Goal: Use online tool/utility: Utilize a website feature to perform a specific function

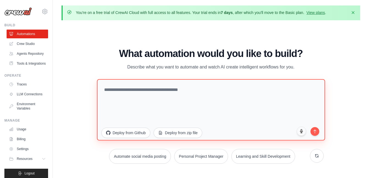
click at [177, 90] on textarea at bounding box center [211, 110] width 228 height 62
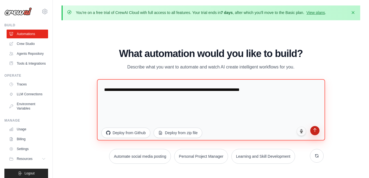
type textarea "**********"
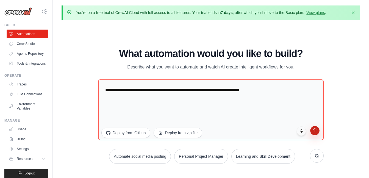
click at [316, 130] on icon "submit" at bounding box center [315, 130] width 5 height 5
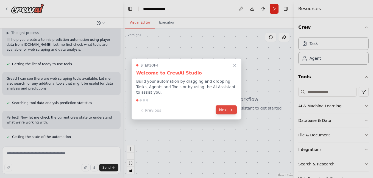
scroll to position [64, 0]
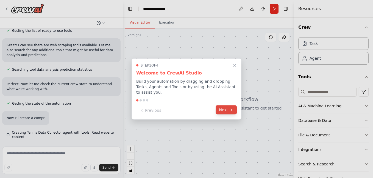
click at [227, 108] on button "Next" at bounding box center [226, 110] width 21 height 9
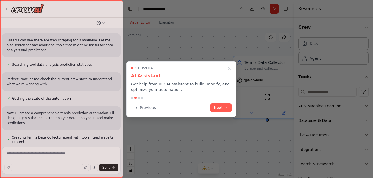
scroll to position [74, 0]
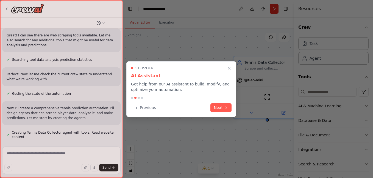
click at [227, 108] on icon at bounding box center [226, 108] width 4 height 4
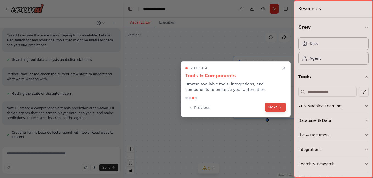
click at [268, 105] on button "Next" at bounding box center [275, 107] width 21 height 9
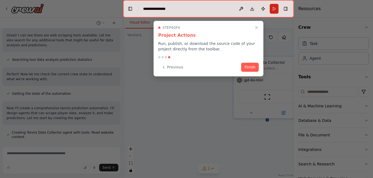
scroll to position [85, 0]
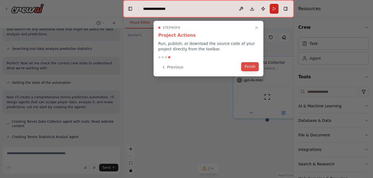
click at [249, 66] on button "Finish" at bounding box center [250, 66] width 18 height 9
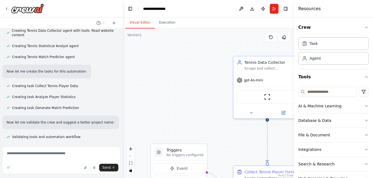
scroll to position [187, 0]
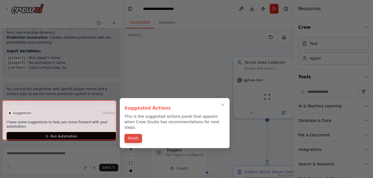
click at [136, 134] on button "Finish" at bounding box center [133, 138] width 18 height 9
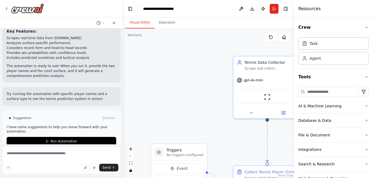
scroll to position [443, 0]
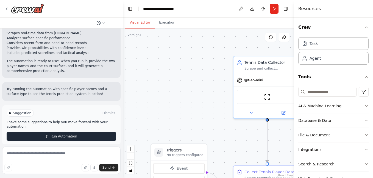
click at [104, 132] on button "Run Automation" at bounding box center [62, 136] width 110 height 9
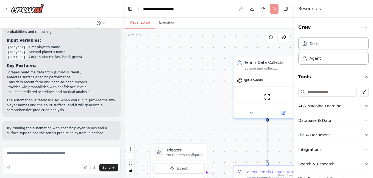
scroll to position [399, 0]
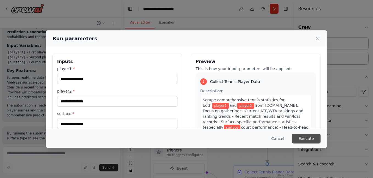
click at [304, 137] on button "Execute" at bounding box center [306, 139] width 29 height 10
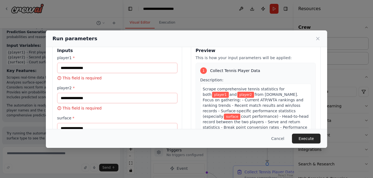
scroll to position [0, 0]
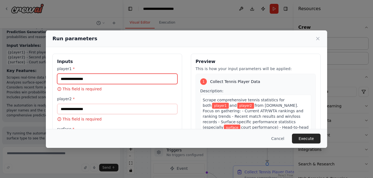
click at [133, 82] on input "player1 *" at bounding box center [117, 79] width 120 height 10
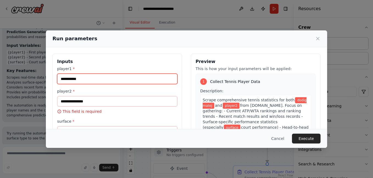
type input "**********"
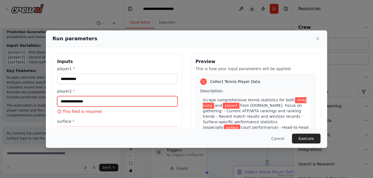
click at [115, 103] on input "player2 *" at bounding box center [117, 101] width 120 height 10
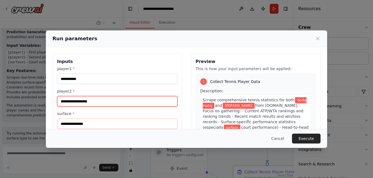
type input "**********"
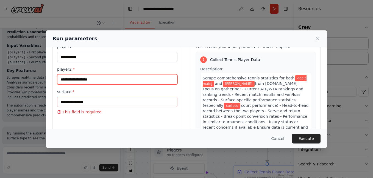
scroll to position [33, 0]
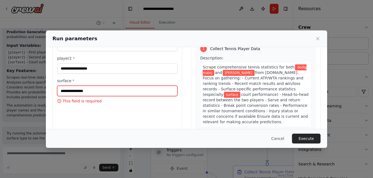
click at [137, 91] on input "surface *" at bounding box center [117, 91] width 120 height 10
type input "****"
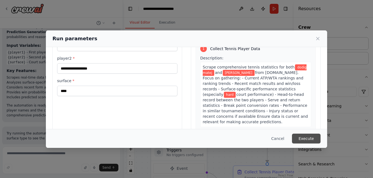
click at [308, 138] on button "Execute" at bounding box center [306, 139] width 29 height 10
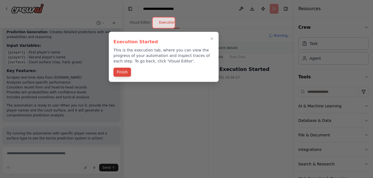
click at [122, 72] on button "Finish" at bounding box center [122, 72] width 18 height 9
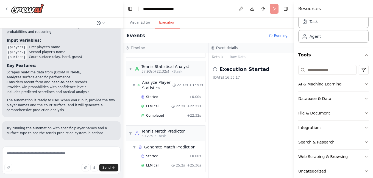
scroll to position [328, 0]
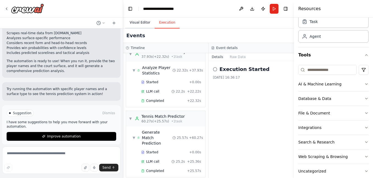
drag, startPoint x: 224, startPoint y: 24, endPoint x: 137, endPoint y: 23, distance: 87.1
click at [224, 24] on div "Visual Editor Execution" at bounding box center [208, 23] width 171 height 11
click at [150, 37] on div "Events" at bounding box center [208, 36] width 171 height 15
click at [137, 23] on button "Visual Editor" at bounding box center [139, 23] width 29 height 12
click at [162, 19] on button "Execution" at bounding box center [167, 23] width 25 height 12
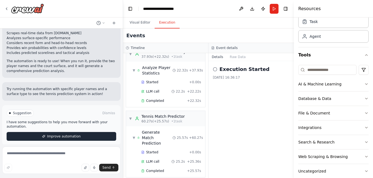
click at [70, 135] on span "Improve automation" at bounding box center [64, 137] width 34 height 4
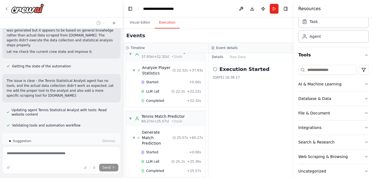
scroll to position [582, 0]
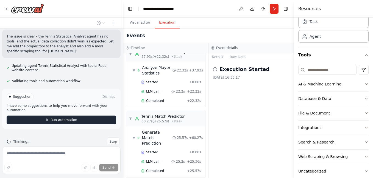
click at [58, 118] on span "Run Automation" at bounding box center [64, 120] width 27 height 4
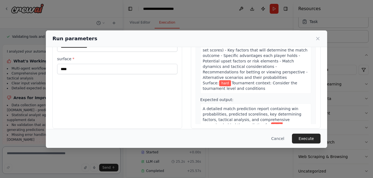
scroll to position [61, 0]
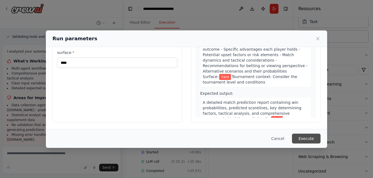
click at [306, 135] on button "Execute" at bounding box center [306, 139] width 29 height 10
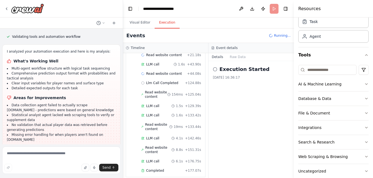
scroll to position [671, 0]
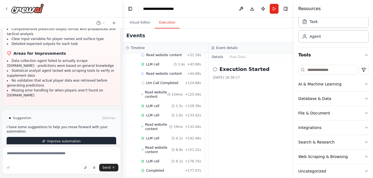
click at [67, 140] on span "Improve automation" at bounding box center [64, 142] width 34 height 4
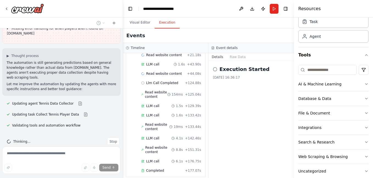
scroll to position [778, 0]
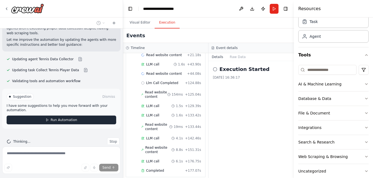
click at [69, 118] on span "Run Automation" at bounding box center [64, 120] width 27 height 4
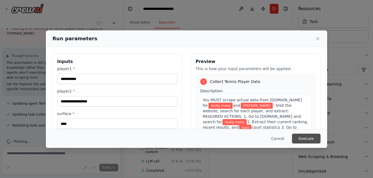
click at [299, 140] on button "Execute" at bounding box center [306, 139] width 29 height 10
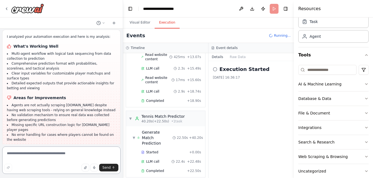
scroll to position [882, 0]
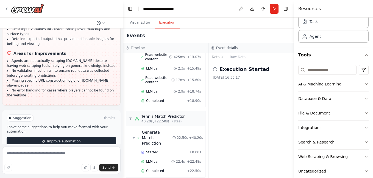
click at [90, 137] on button "Improve automation" at bounding box center [62, 141] width 110 height 9
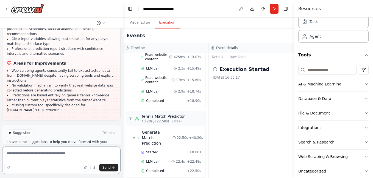
scroll to position [1064, 0]
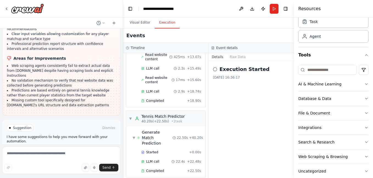
click at [90, 147] on button "Enable coding skills" at bounding box center [62, 151] width 110 height 9
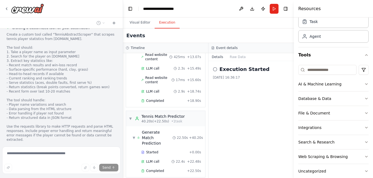
scroll to position [1257, 0]
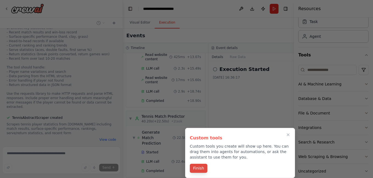
click at [193, 169] on button "Finish" at bounding box center [199, 168] width 18 height 9
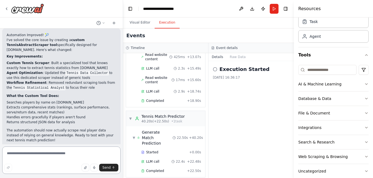
scroll to position [1563, 0]
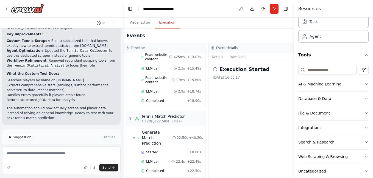
click at [105, 157] on button "Run Automation" at bounding box center [62, 161] width 110 height 9
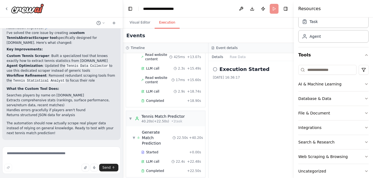
scroll to position [1519, 0]
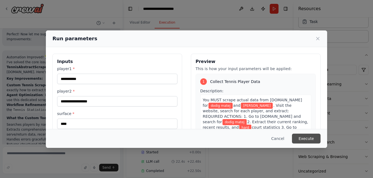
click at [310, 137] on button "Execute" at bounding box center [306, 139] width 29 height 10
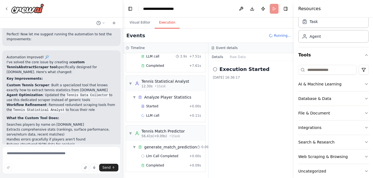
scroll to position [1563, 0]
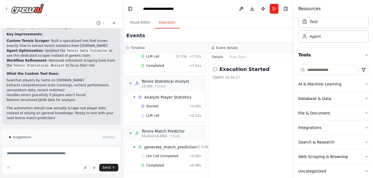
click at [61, 159] on span "Improve automation" at bounding box center [64, 161] width 34 height 4
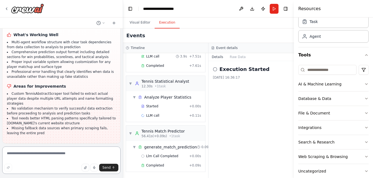
scroll to position [1873, 0]
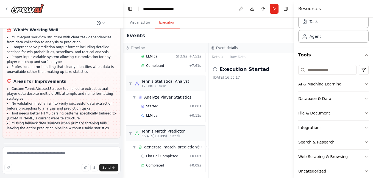
click at [100, 170] on button "Run Automation" at bounding box center [62, 174] width 110 height 9
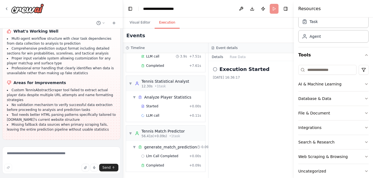
scroll to position [1828, 0]
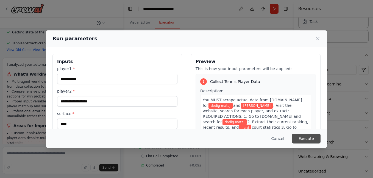
click at [310, 136] on button "Execute" at bounding box center [306, 139] width 29 height 10
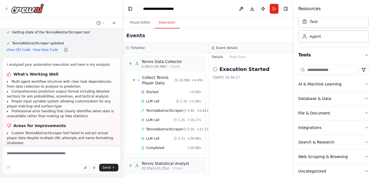
scroll to position [1873, 0]
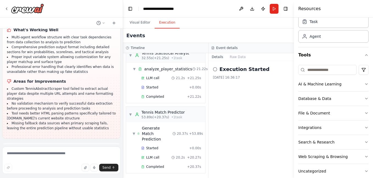
click at [83, 170] on button "Improve automation" at bounding box center [62, 174] width 110 height 9
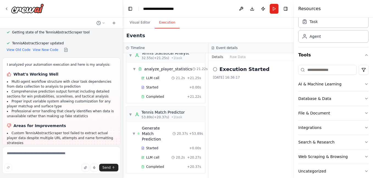
scroll to position [1850, 0]
